Goal: Transaction & Acquisition: Purchase product/service

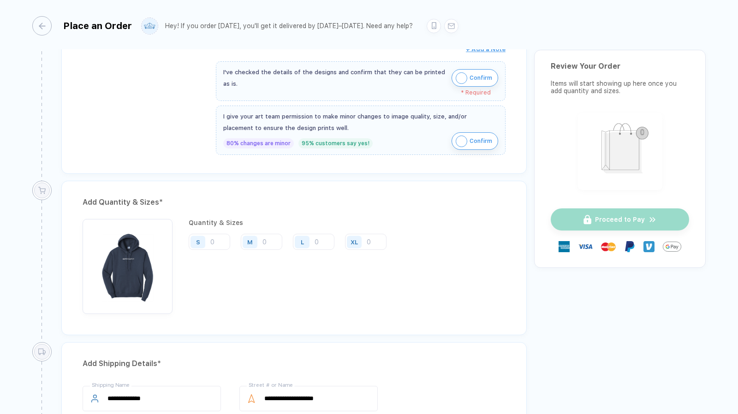
scroll to position [443, 0]
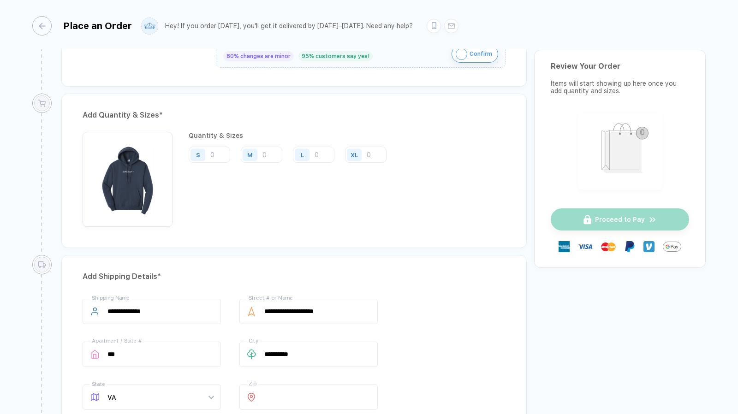
click at [261, 140] on div "Quantity & Sizes S M L XL" at bounding box center [291, 179] width 205 height 95
click at [267, 150] on input "number" at bounding box center [262, 155] width 42 height 16
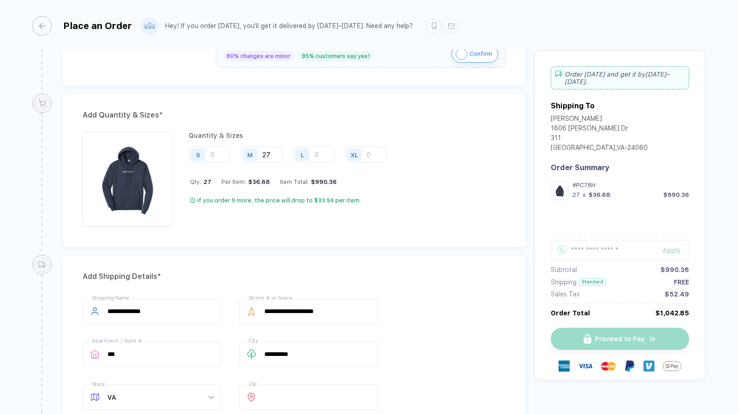
type input "27"
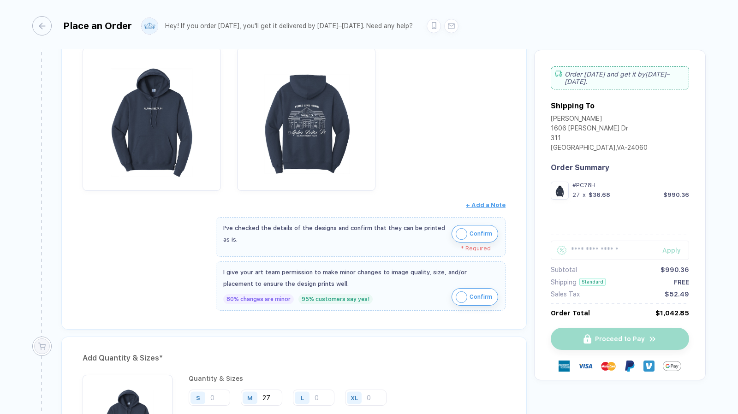
scroll to position [0, 0]
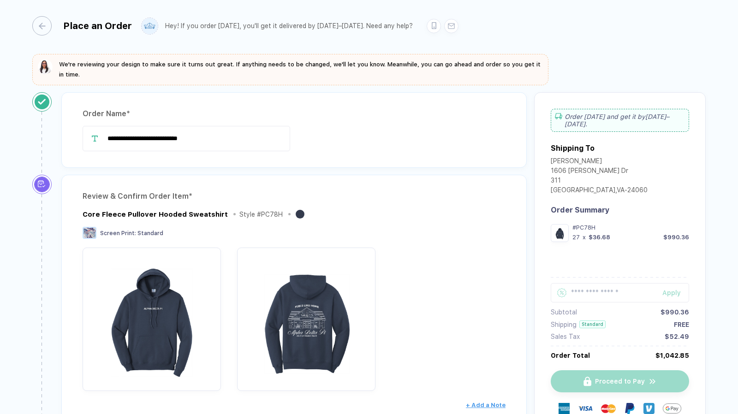
click at [47, 28] on button "button" at bounding box center [41, 25] width 19 height 19
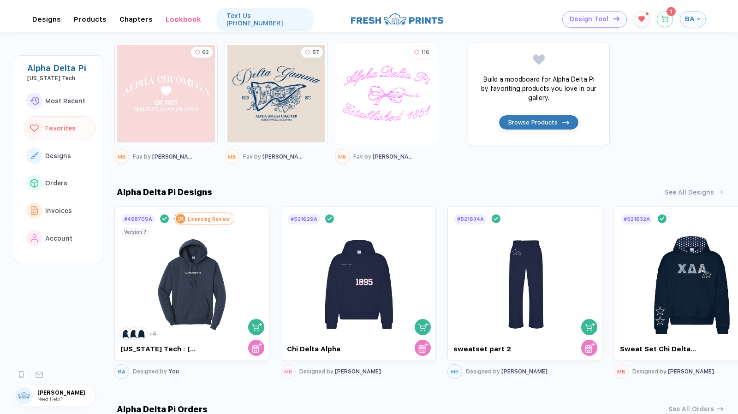
scroll to position [415, 0]
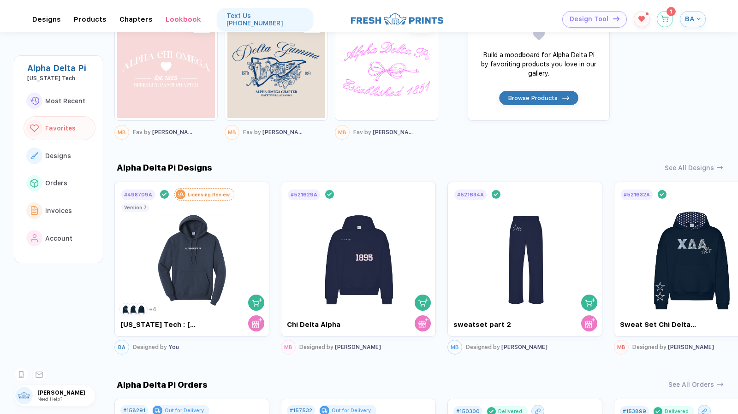
click at [201, 227] on img at bounding box center [192, 255] width 104 height 108
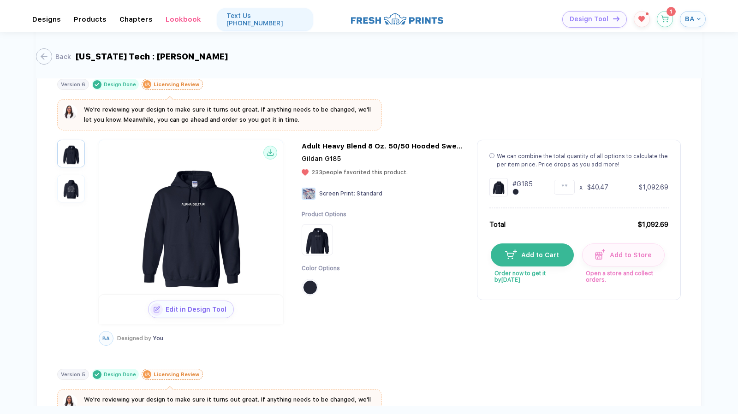
scroll to position [323, 0]
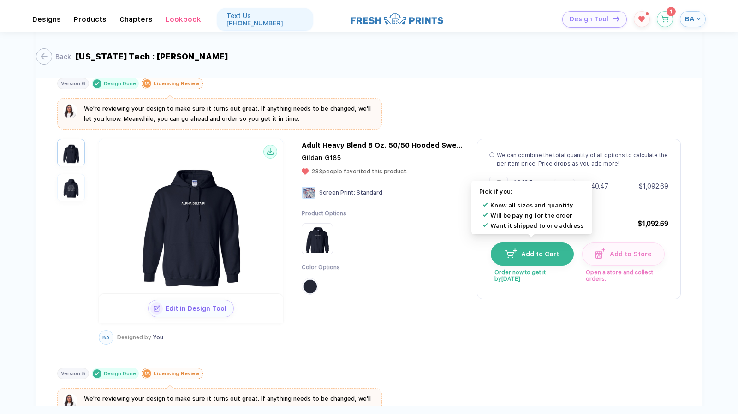
click at [530, 254] on button "Add to Cart" at bounding box center [532, 254] width 83 height 23
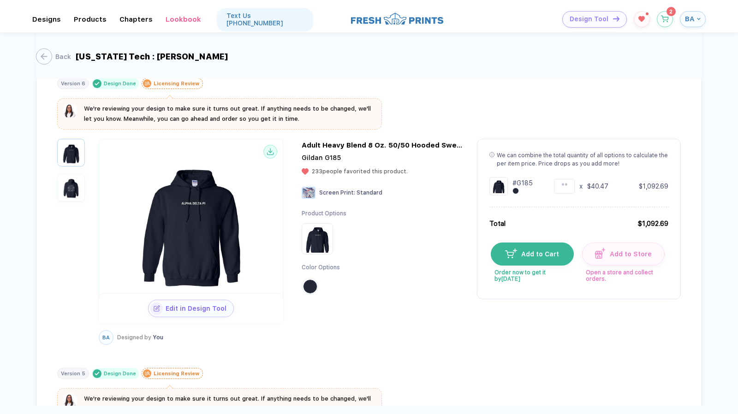
click at [662, 16] on icon "button" at bounding box center [665, 19] width 8 height 7
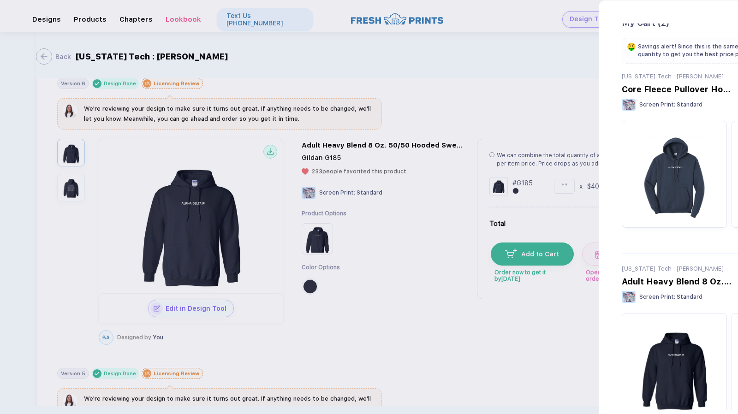
scroll to position [0, 0]
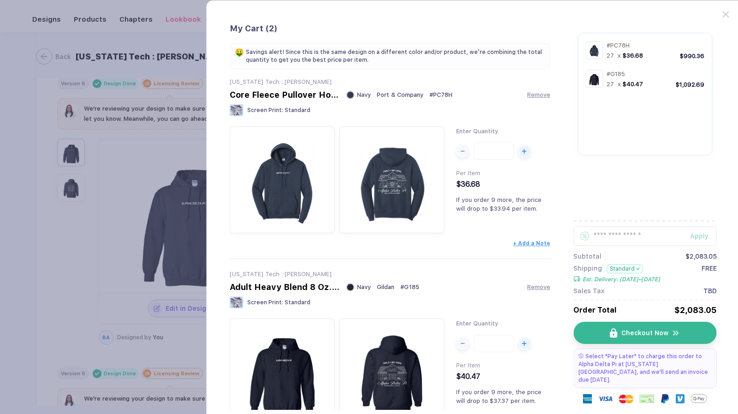
click at [537, 94] on span "Remove" at bounding box center [538, 94] width 23 height 7
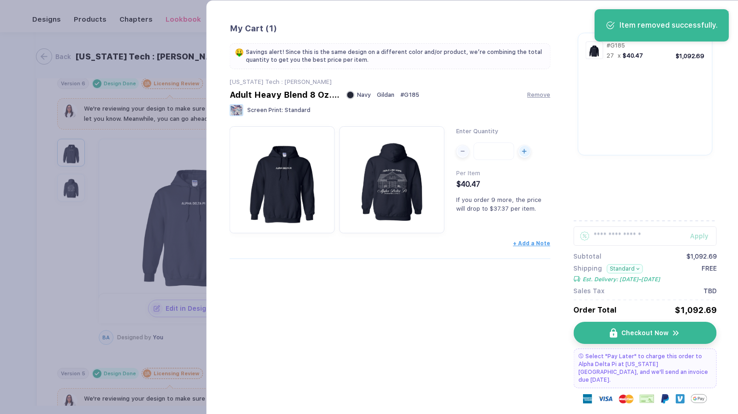
click at [667, 334] on span "Checkout Now" at bounding box center [644, 332] width 47 height 7
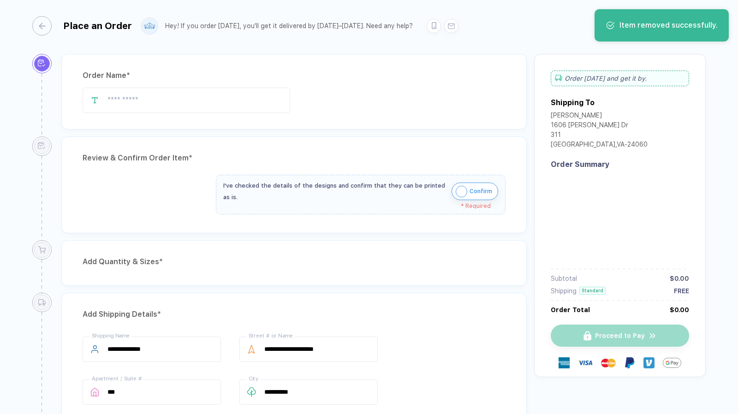
type input "**********"
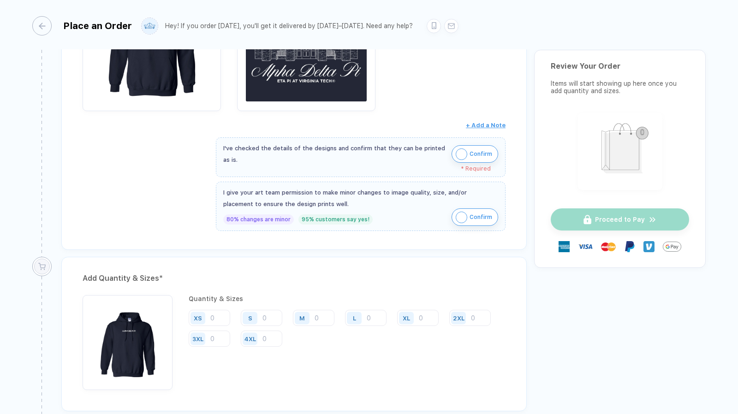
scroll to position [323, 0]
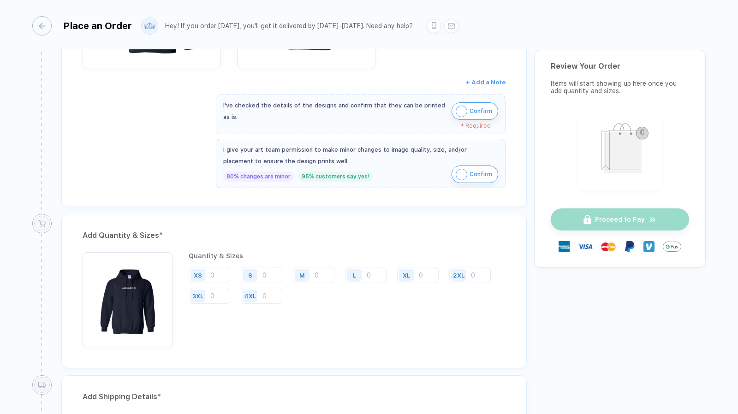
click at [465, 108] on img "button" at bounding box center [462, 112] width 12 height 12
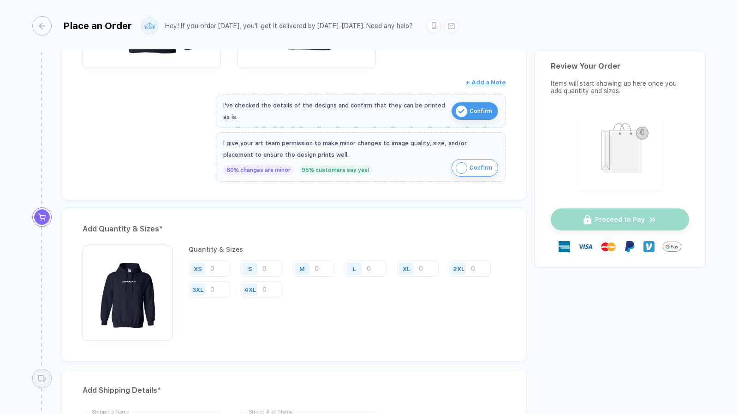
click at [462, 162] on img "button" at bounding box center [462, 168] width 12 height 12
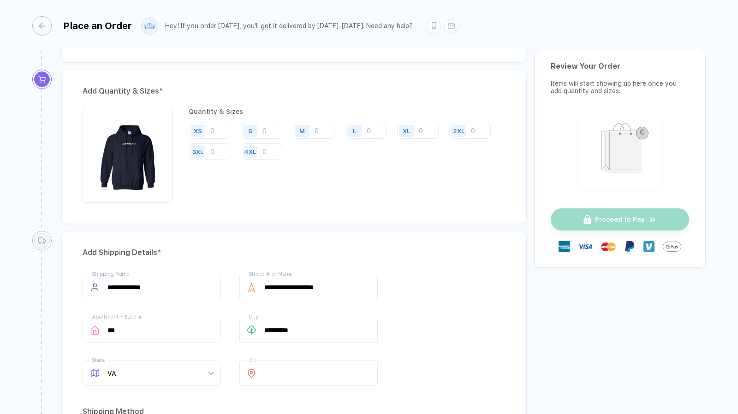
scroll to position [461, 0]
click at [371, 127] on input "number" at bounding box center [366, 130] width 42 height 16
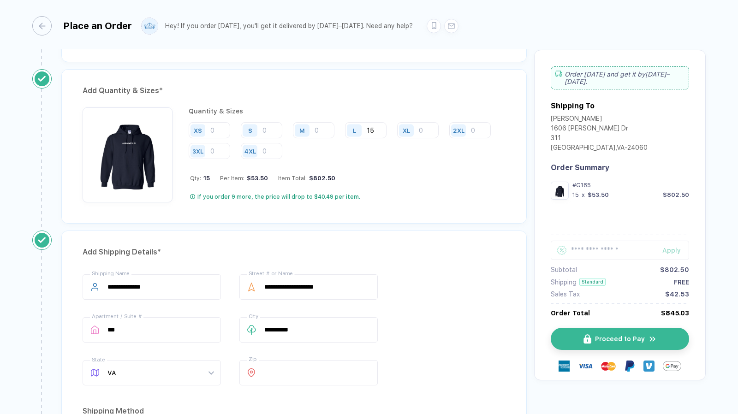
type input "15"
click at [419, 128] on input "number" at bounding box center [418, 130] width 42 height 16
type input "5"
click at [316, 129] on input "number" at bounding box center [314, 130] width 42 height 16
type input "6"
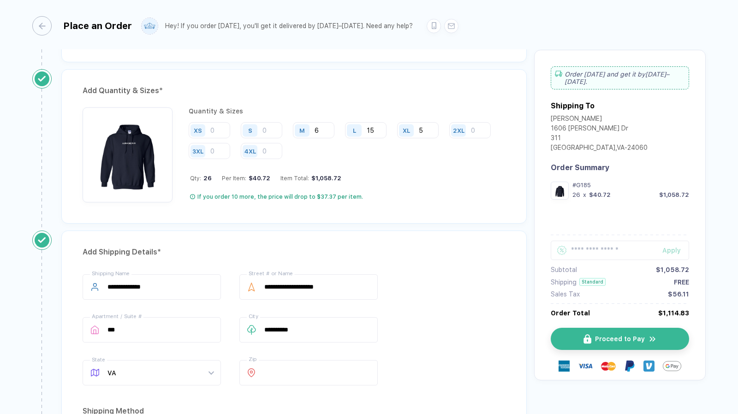
click at [271, 126] on input "number" at bounding box center [262, 130] width 42 height 16
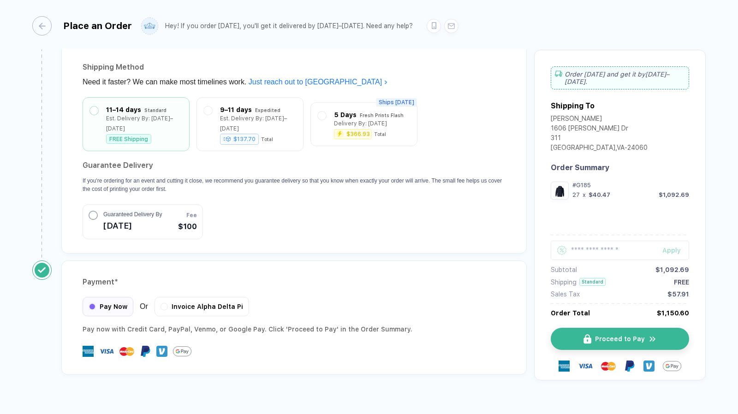
scroll to position [806, 0]
type input "1"
click at [601, 335] on span "Proceed to Pay" at bounding box center [620, 338] width 50 height 7
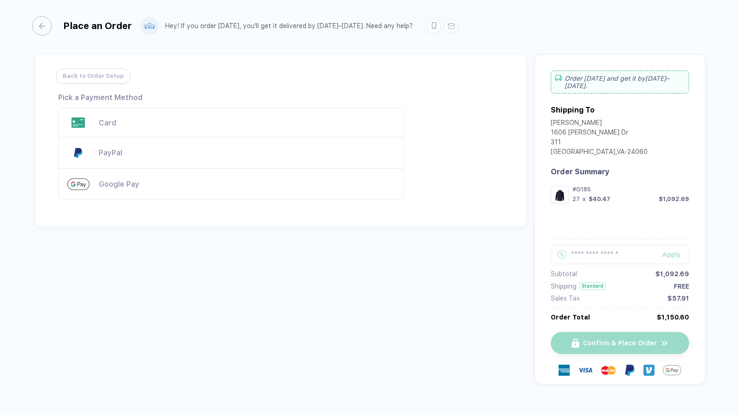
click at [237, 132] on div "Card" at bounding box center [231, 123] width 346 height 30
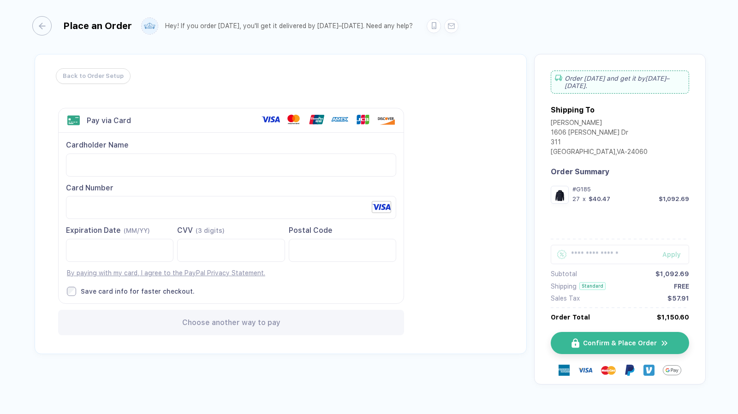
click at [636, 339] on span "Confirm & Place Order" at bounding box center [620, 342] width 74 height 7
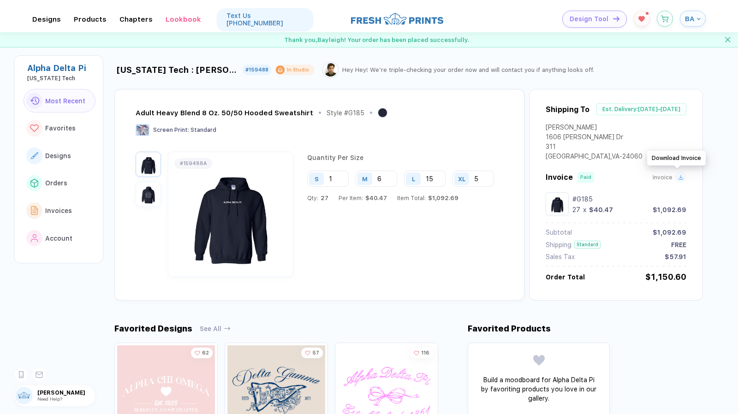
click at [678, 181] on div at bounding box center [681, 178] width 12 height 12
click at [677, 179] on div at bounding box center [681, 178] width 12 height 12
